Goal: Transaction & Acquisition: Purchase product/service

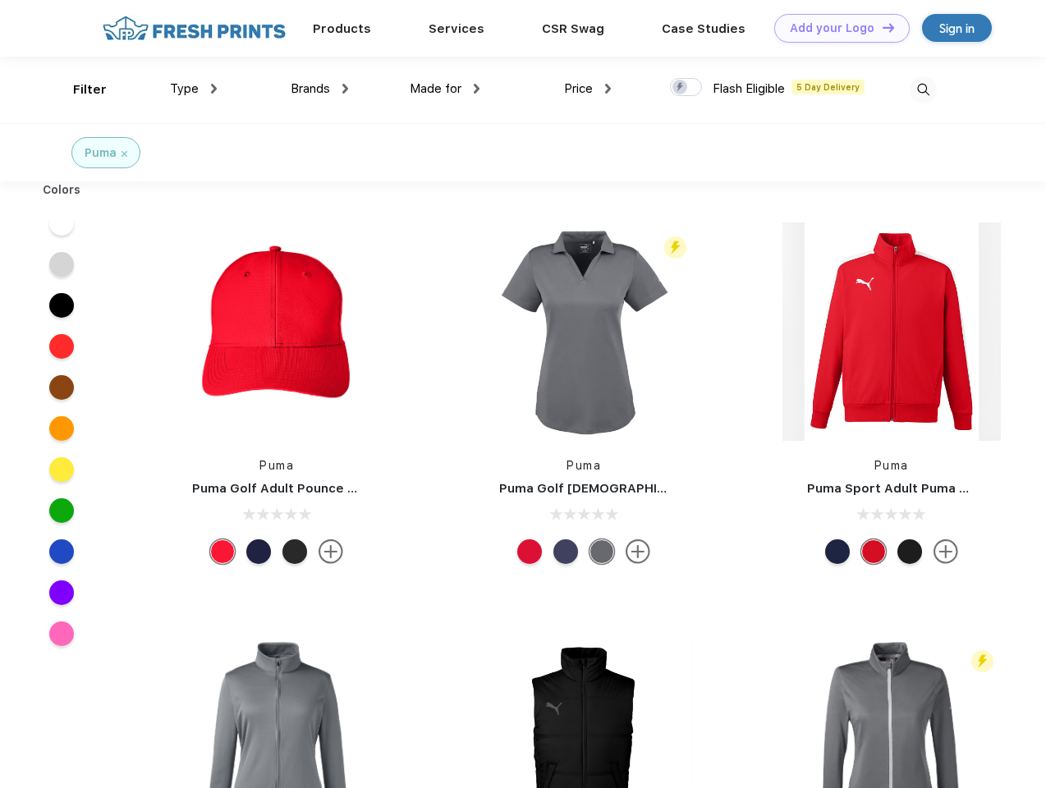
scroll to position [1, 0]
click at [836, 28] on link "Add your Logo Design Tool" at bounding box center [842, 28] width 136 height 29
click at [0, 0] on div "Design Tool" at bounding box center [0, 0] width 0 height 0
click at [881, 27] on link "Add your Logo Design Tool" at bounding box center [842, 28] width 136 height 29
click at [79, 90] on div "Filter" at bounding box center [90, 89] width 34 height 19
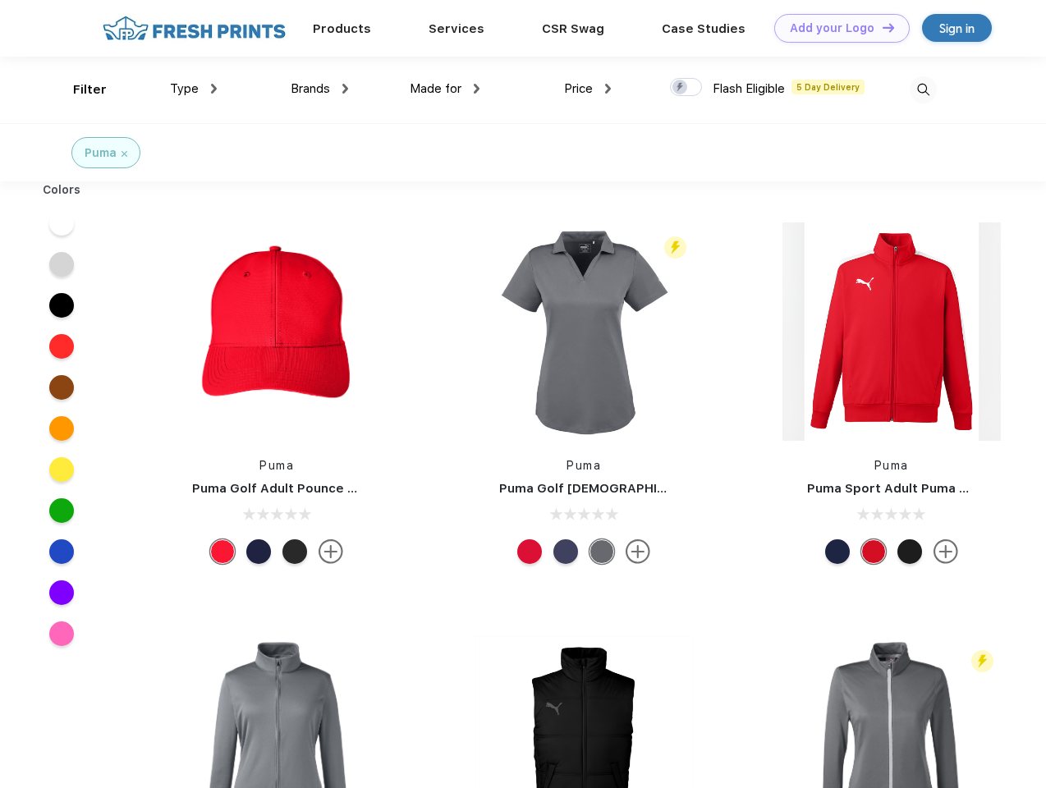
click at [194, 89] on span "Type" at bounding box center [184, 88] width 29 height 15
click at [319, 89] on span "Brands" at bounding box center [310, 88] width 39 height 15
click at [445, 89] on span "Made for" at bounding box center [436, 88] width 52 height 15
click at [588, 89] on span "Price" at bounding box center [578, 88] width 29 height 15
click at [687, 88] on div at bounding box center [686, 87] width 32 height 18
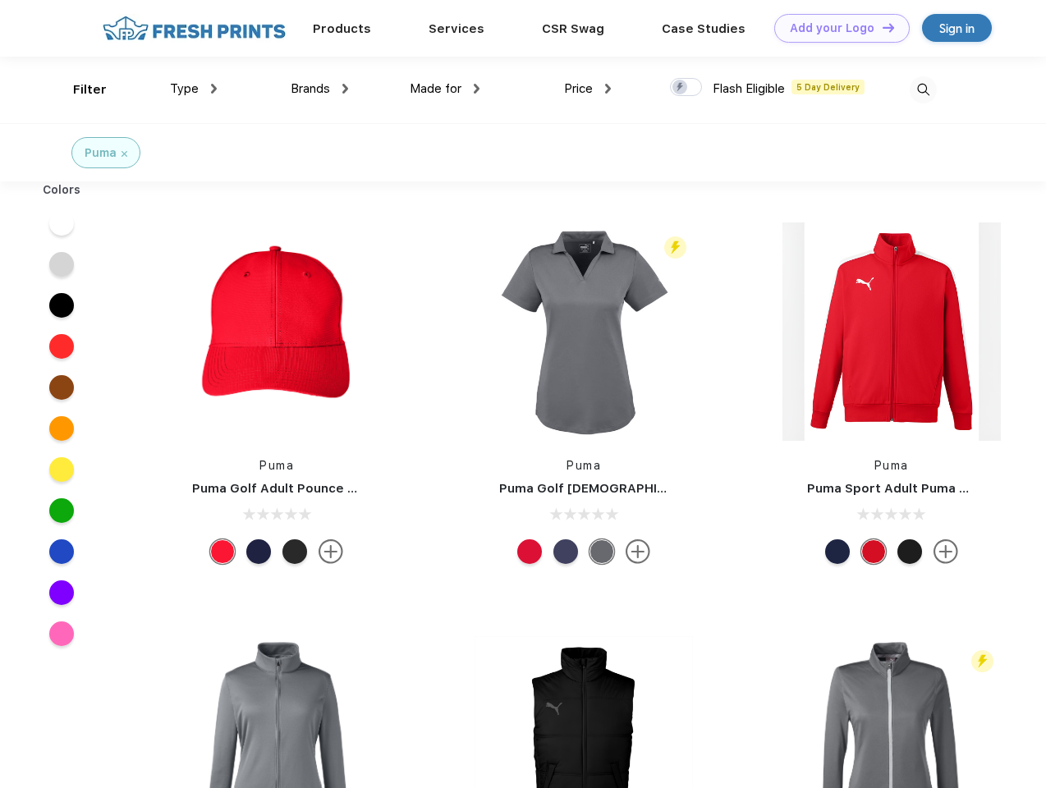
click at [681, 88] on input "checkbox" at bounding box center [675, 82] width 11 height 11
click at [923, 90] on img at bounding box center [923, 89] width 27 height 27
